Goal: Task Accomplishment & Management: Use online tool/utility

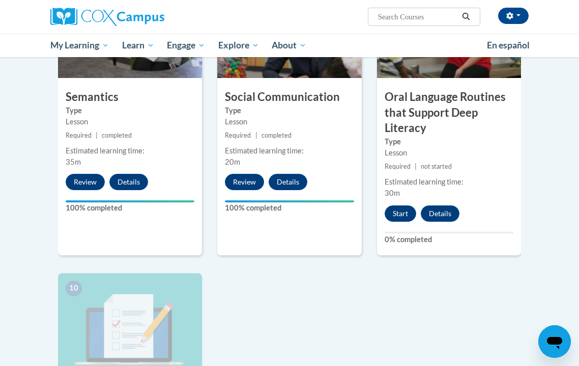
scroll to position [878, 0]
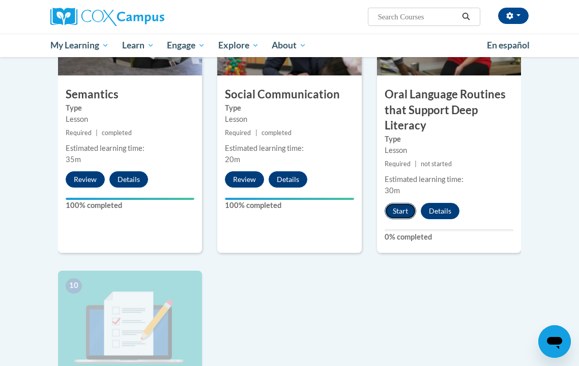
click at [400, 213] on button "Start" at bounding box center [401, 211] width 32 height 16
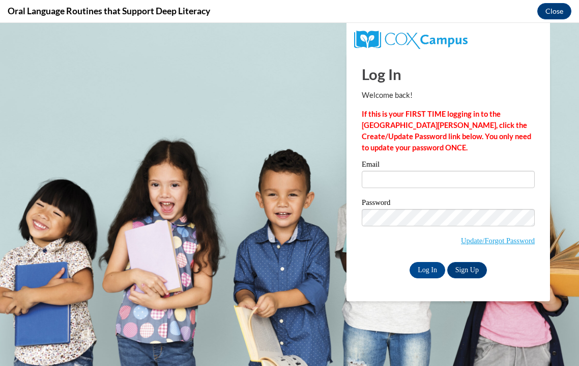
scroll to position [0, 0]
type input "[EMAIL_ADDRESS][DOMAIN_NAME]"
click at [390, 175] on input "[EMAIL_ADDRESS][DOMAIN_NAME]" at bounding box center [448, 179] width 173 height 17
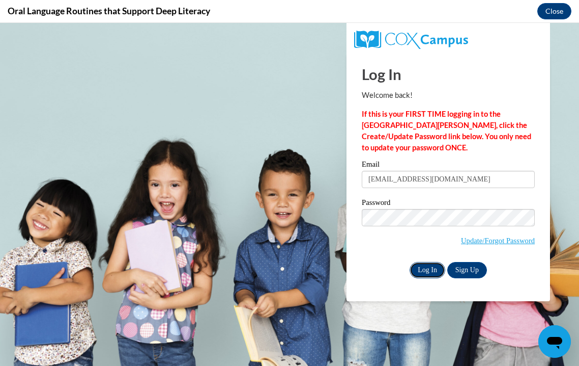
click at [423, 269] on input "Log In" at bounding box center [428, 270] width 36 height 16
